Goal: Complete application form

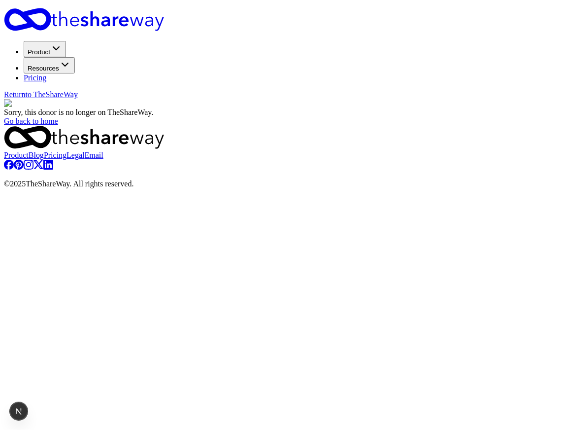
click at [160, 109] on div "Sorry, this donor is no longer on TheShareWay. Go back to home" at bounding box center [281, 112] width 555 height 27
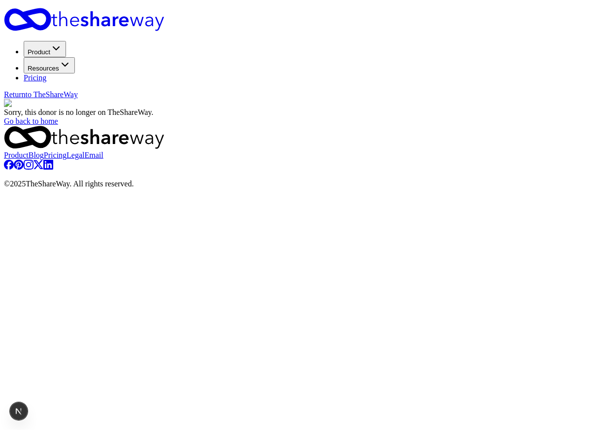
click at [546, 111] on div "Sorry, this donor is no longer on TheShareWay. Go back to home" at bounding box center [306, 112] width 605 height 27
click at [100, 108] on img at bounding box center [52, 103] width 96 height 9
click at [609, 126] on div "Sorry, this donor is no longer on TheShareWay. Go back to home" at bounding box center [306, 112] width 605 height 27
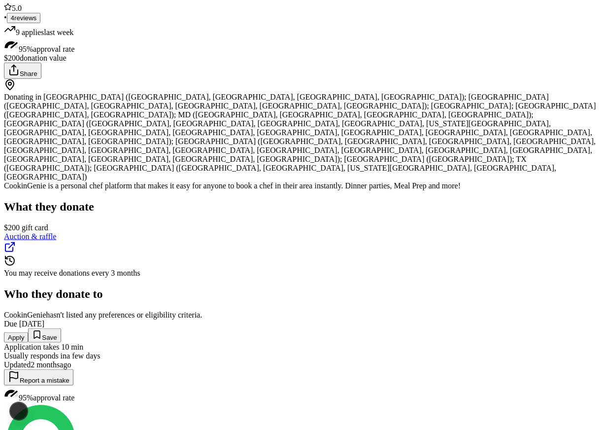
scroll to position [128, 0]
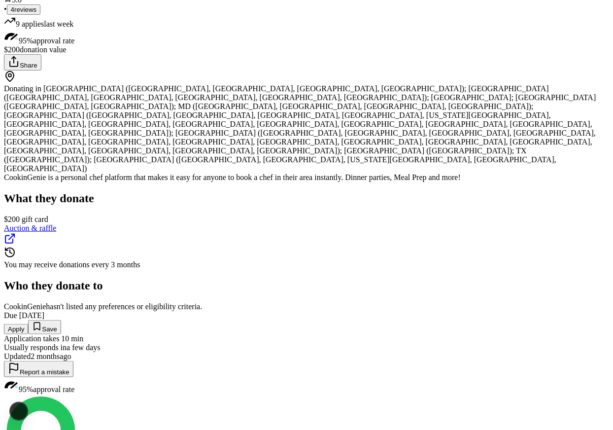
click at [28, 324] on button "Apply" at bounding box center [16, 329] width 24 height 10
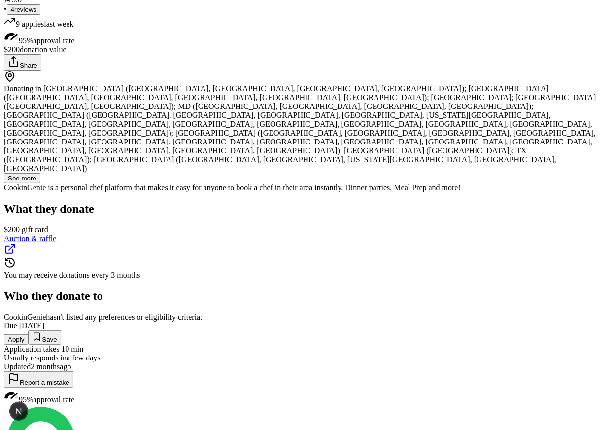
scroll to position [0, 0]
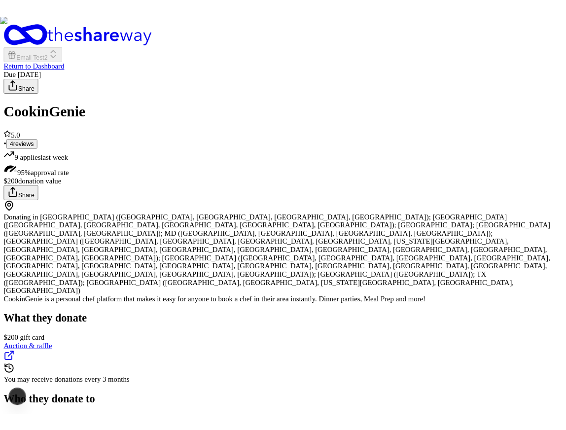
scroll to position [128, 0]
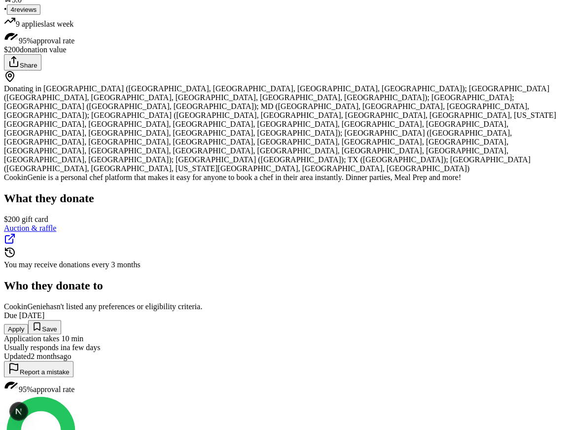
click at [28, 324] on button "Apply" at bounding box center [16, 329] width 24 height 10
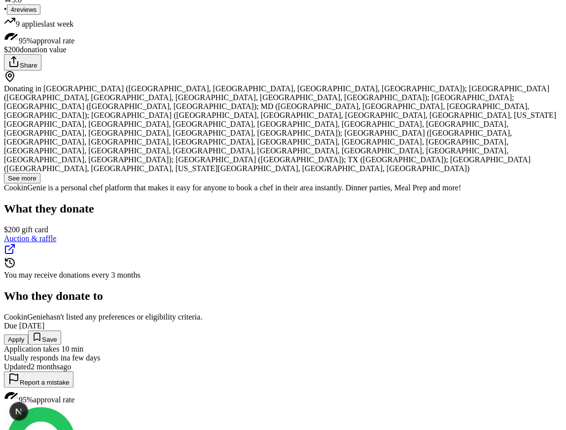
scroll to position [101, 0]
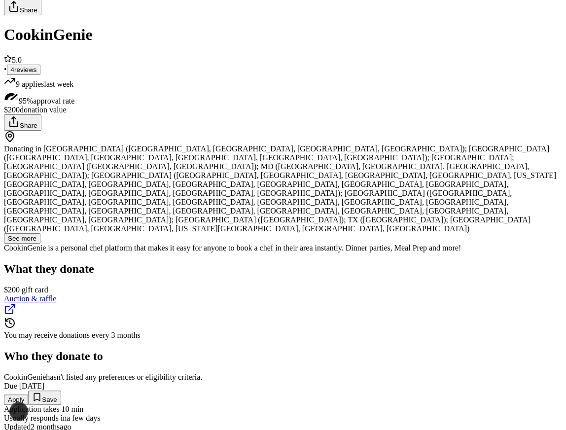
scroll to position [83, 0]
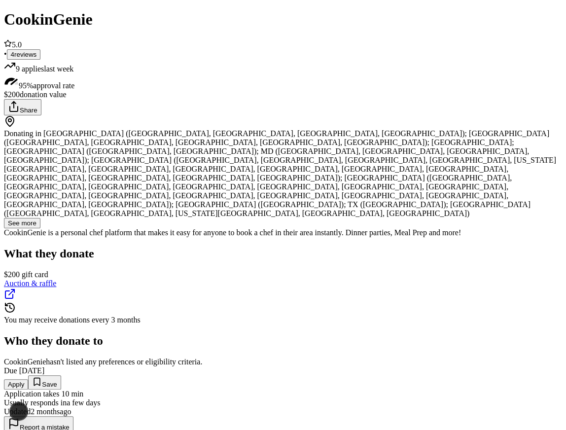
click at [28, 379] on button "Apply" at bounding box center [16, 384] width 24 height 10
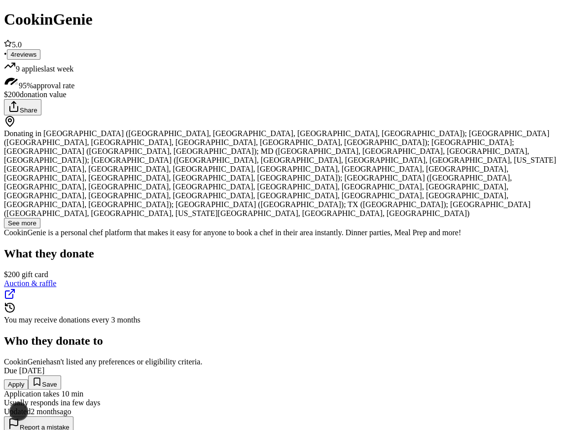
click at [28, 379] on button "Apply" at bounding box center [16, 384] width 24 height 10
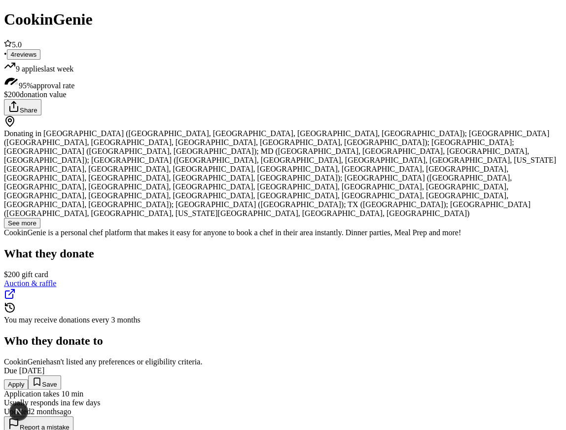
click at [28, 379] on button "Apply" at bounding box center [16, 384] width 24 height 10
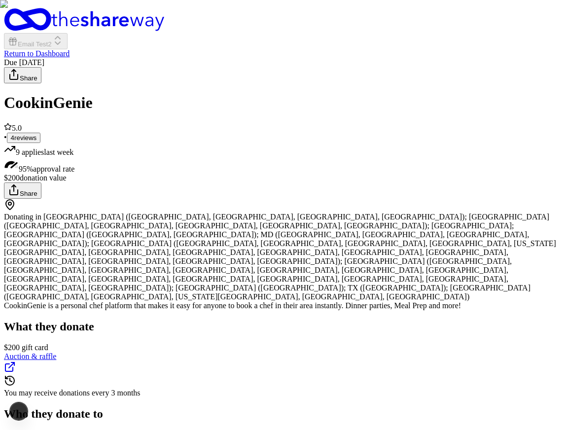
scroll to position [83, 0]
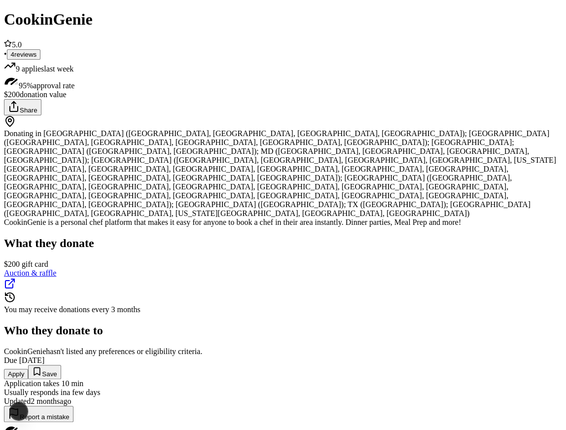
click at [28, 369] on button "Apply" at bounding box center [16, 374] width 24 height 10
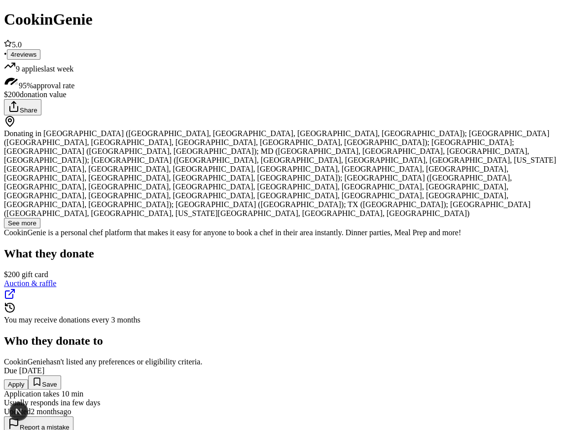
scroll to position [101, 0]
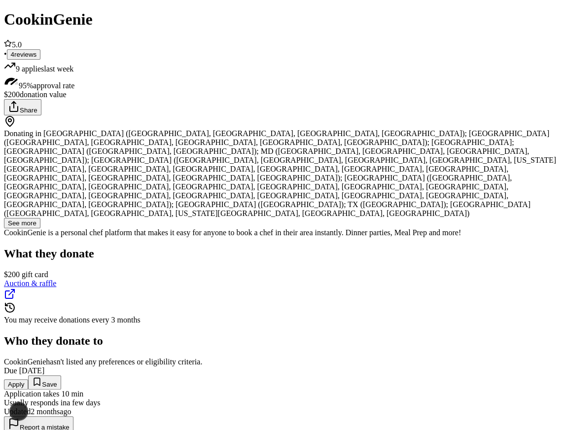
scroll to position [0, 0]
drag, startPoint x: 156, startPoint y: 235, endPoint x: 158, endPoint y: 241, distance: 6.4
click at [28, 379] on button "Apply" at bounding box center [16, 384] width 24 height 10
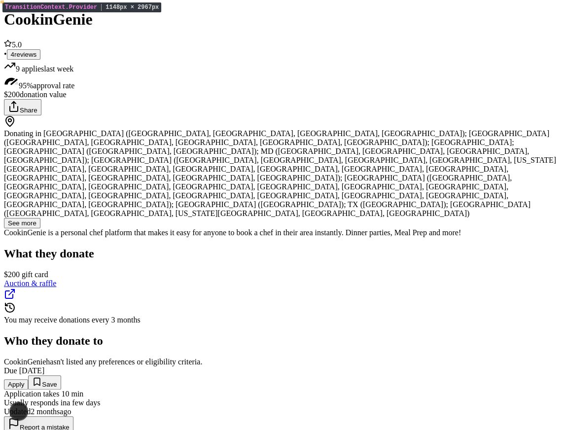
scroll to position [74, 0]
click at [28, 379] on button "Apply" at bounding box center [16, 384] width 24 height 10
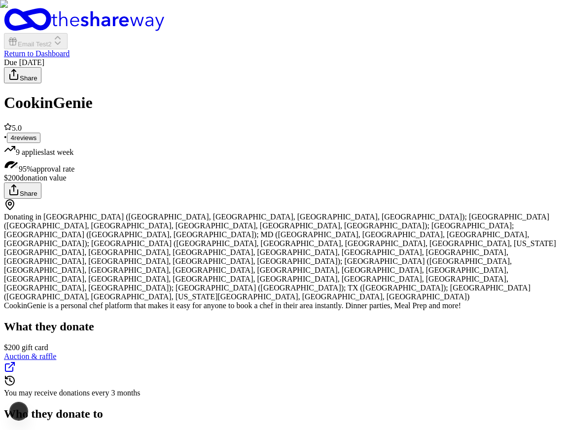
scroll to position [259, 0]
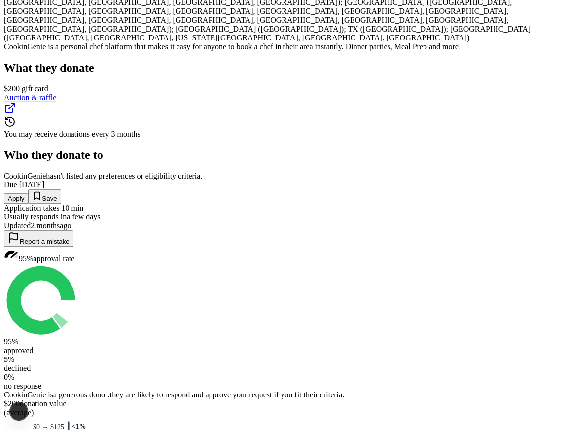
click at [28, 193] on button "Apply" at bounding box center [16, 198] width 24 height 10
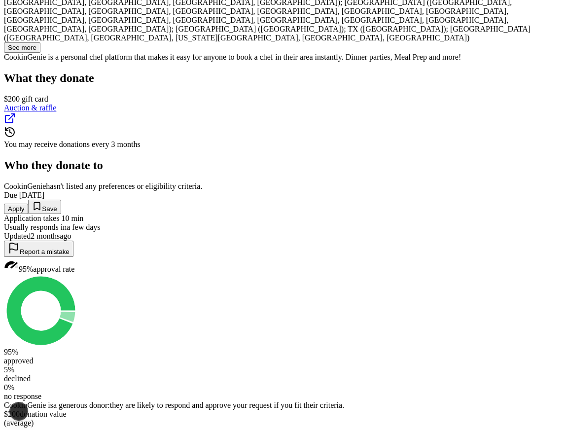
scroll to position [113, 0]
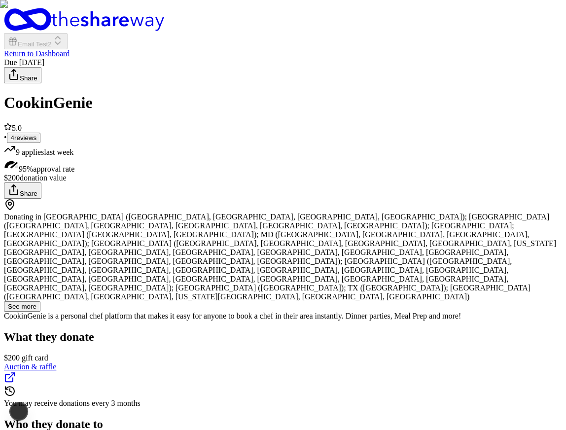
scroll to position [161, 0]
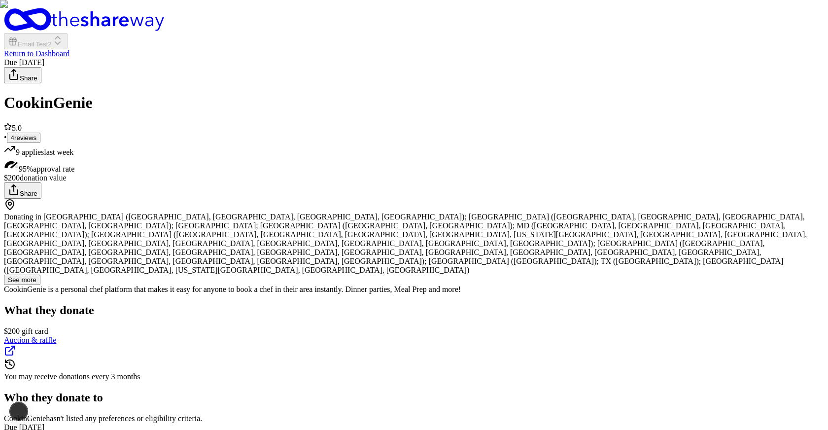
scroll to position [149, 0]
